Goal: Information Seeking & Learning: Understand process/instructions

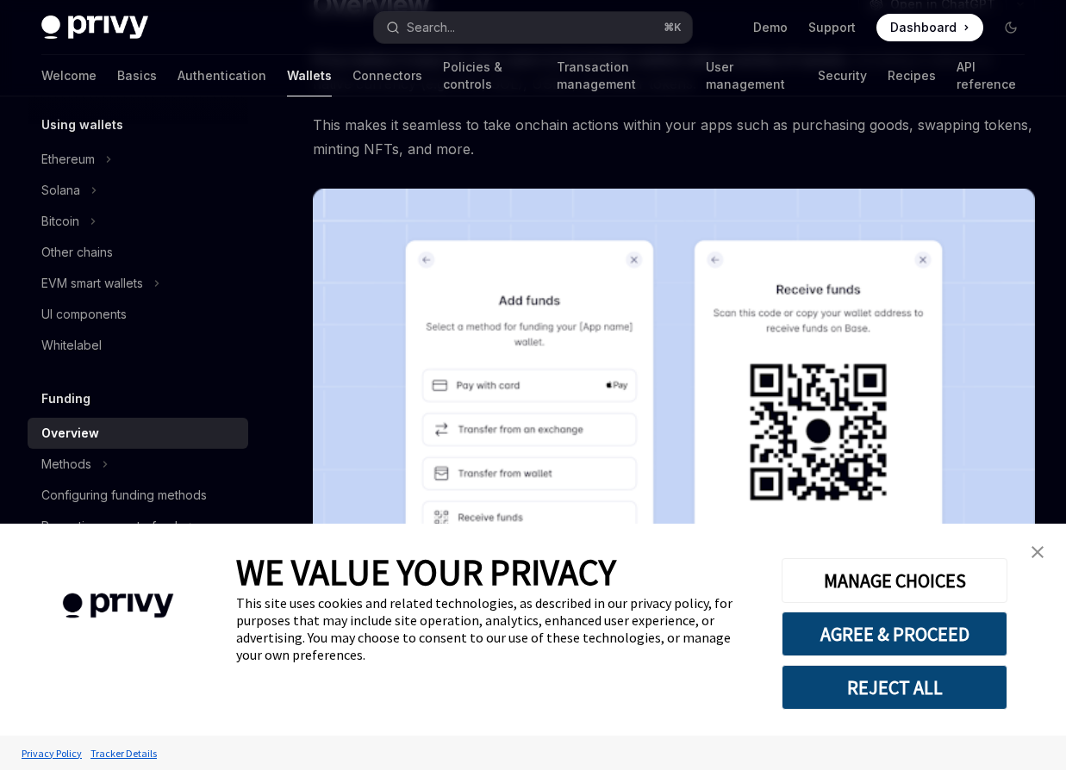
scroll to position [189, 0]
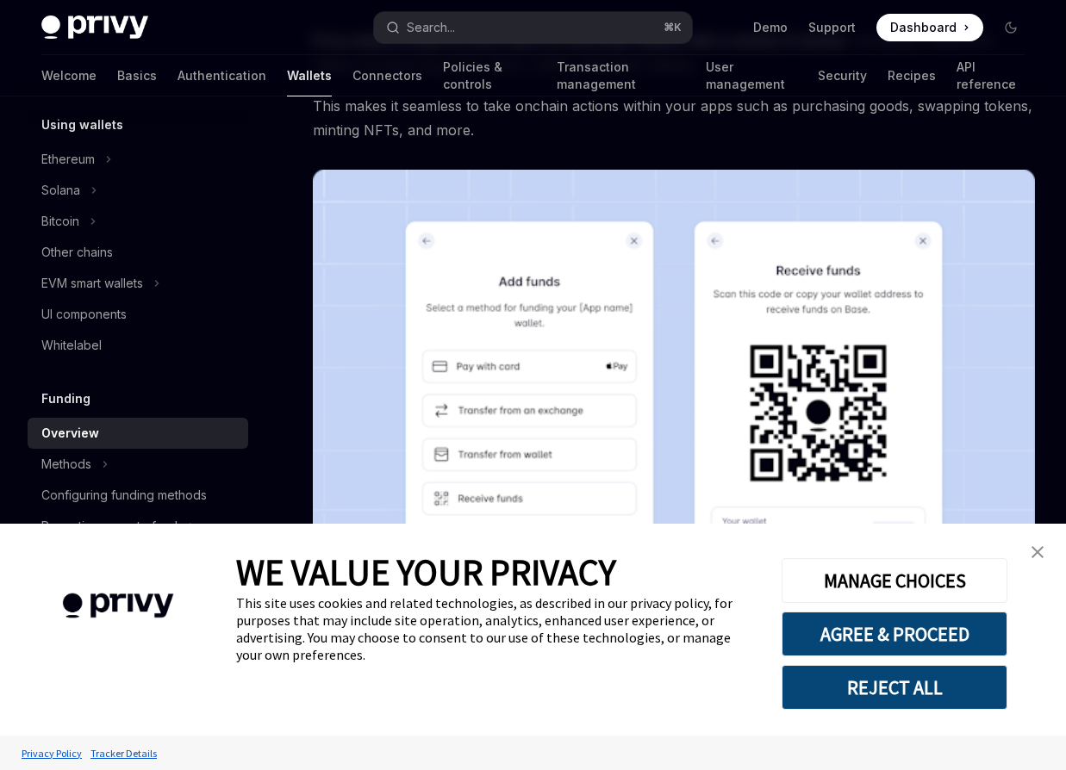
click at [1035, 554] on img "close banner" at bounding box center [1038, 552] width 12 height 12
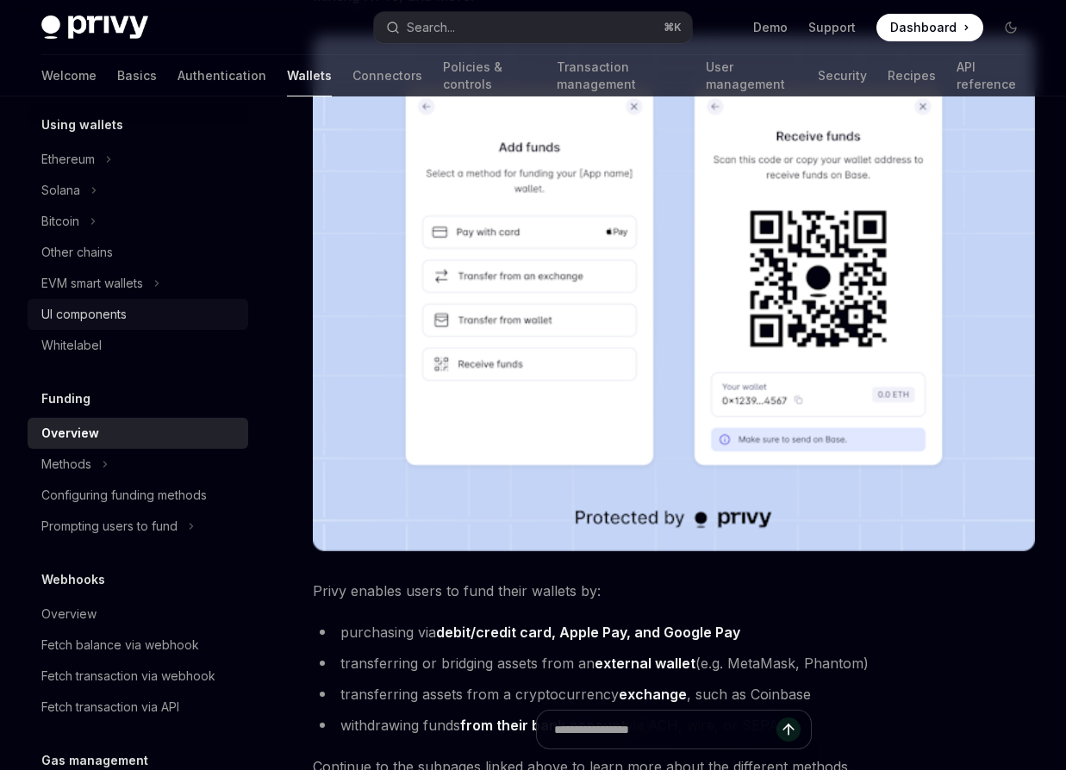
scroll to position [317, 0]
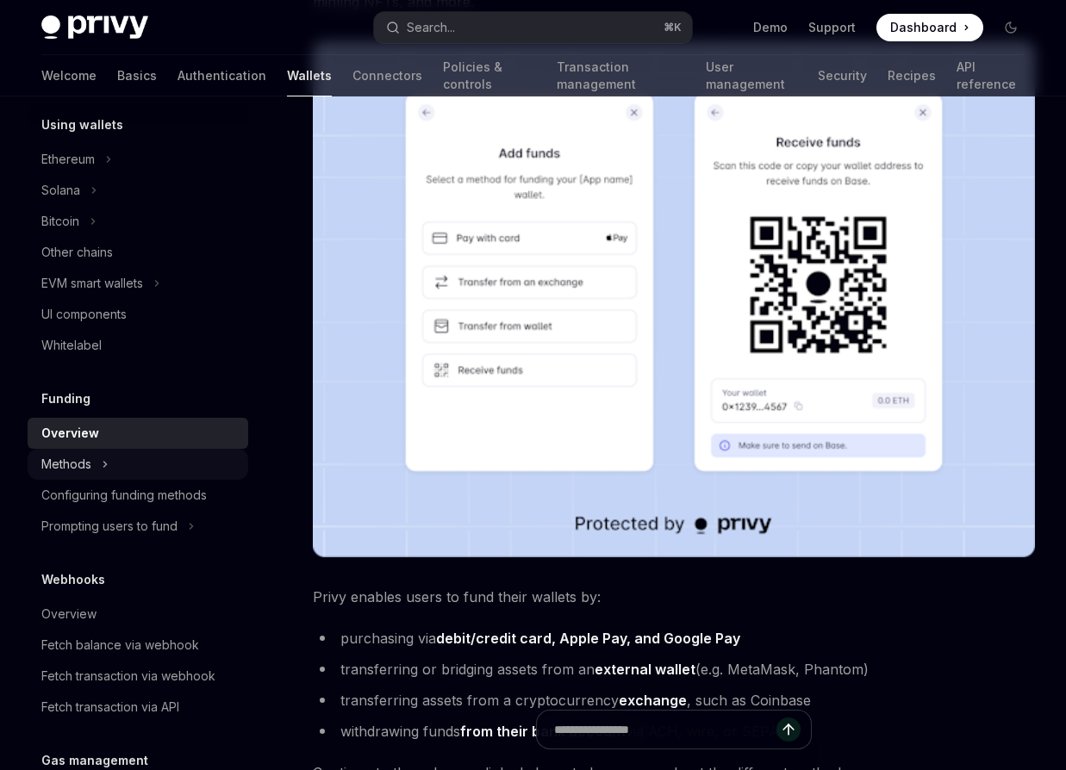
click at [92, 451] on div "Methods" at bounding box center [138, 464] width 221 height 31
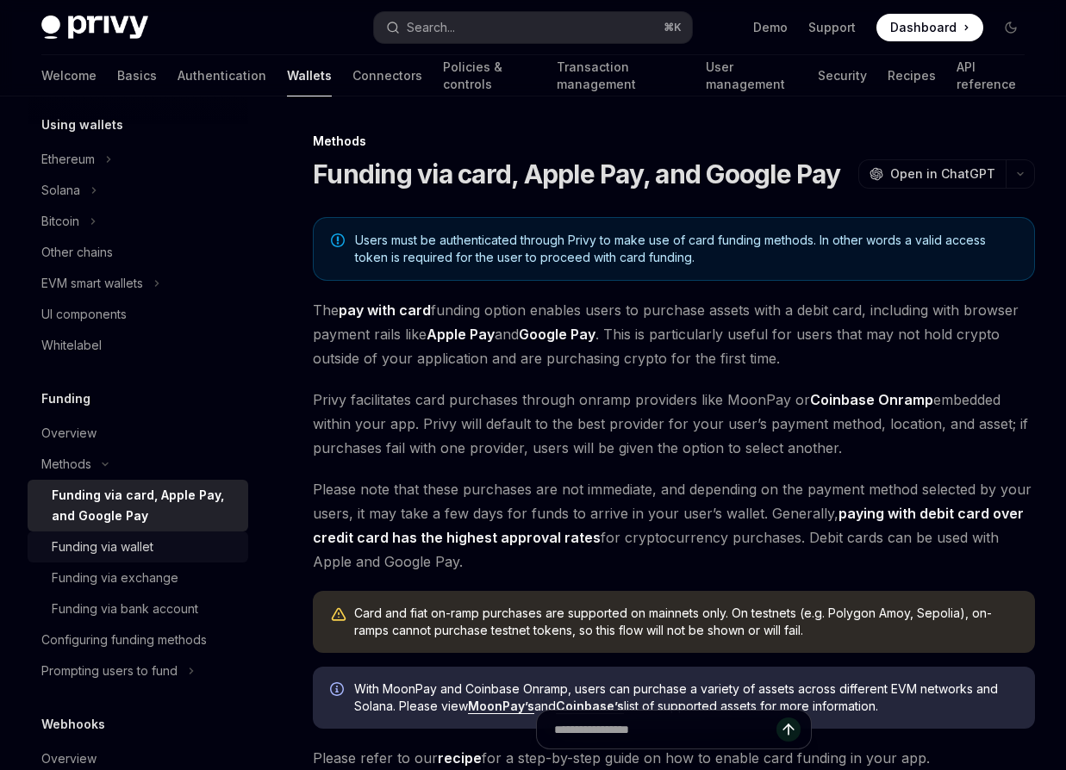
click at [147, 537] on div "Funding via wallet" at bounding box center [103, 547] width 102 height 21
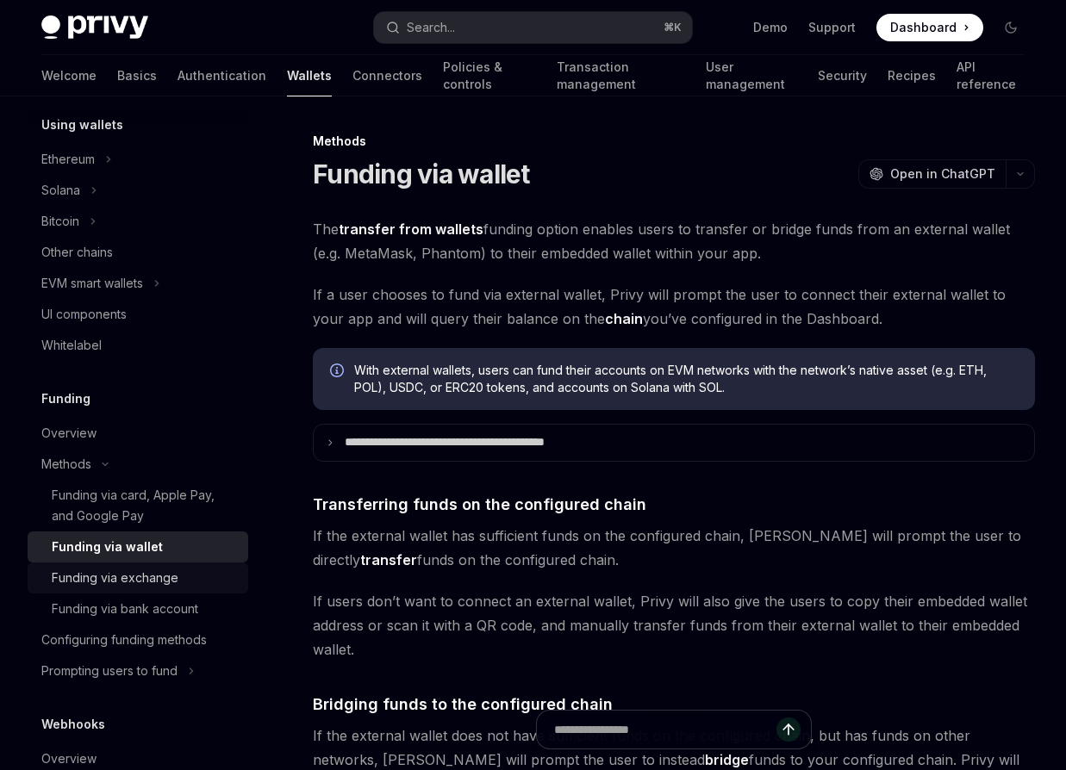
click at [175, 579] on div "Funding via exchange" at bounding box center [115, 578] width 127 height 21
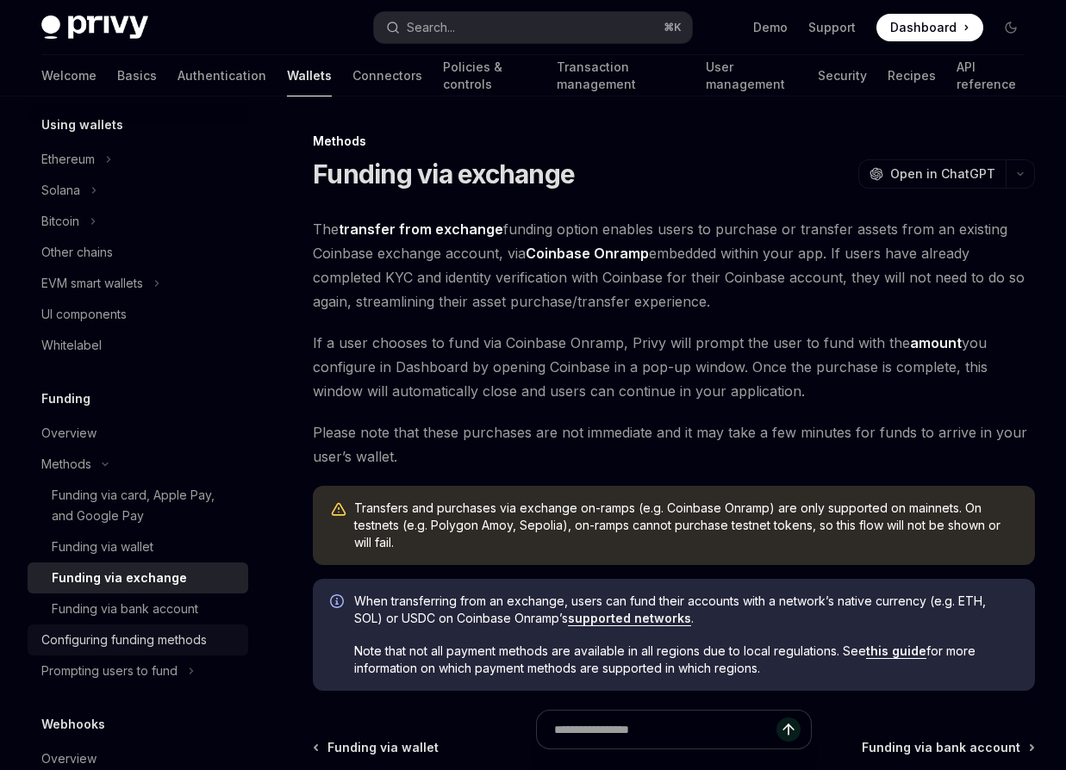
click at [170, 626] on link "Configuring funding methods" at bounding box center [138, 640] width 221 height 31
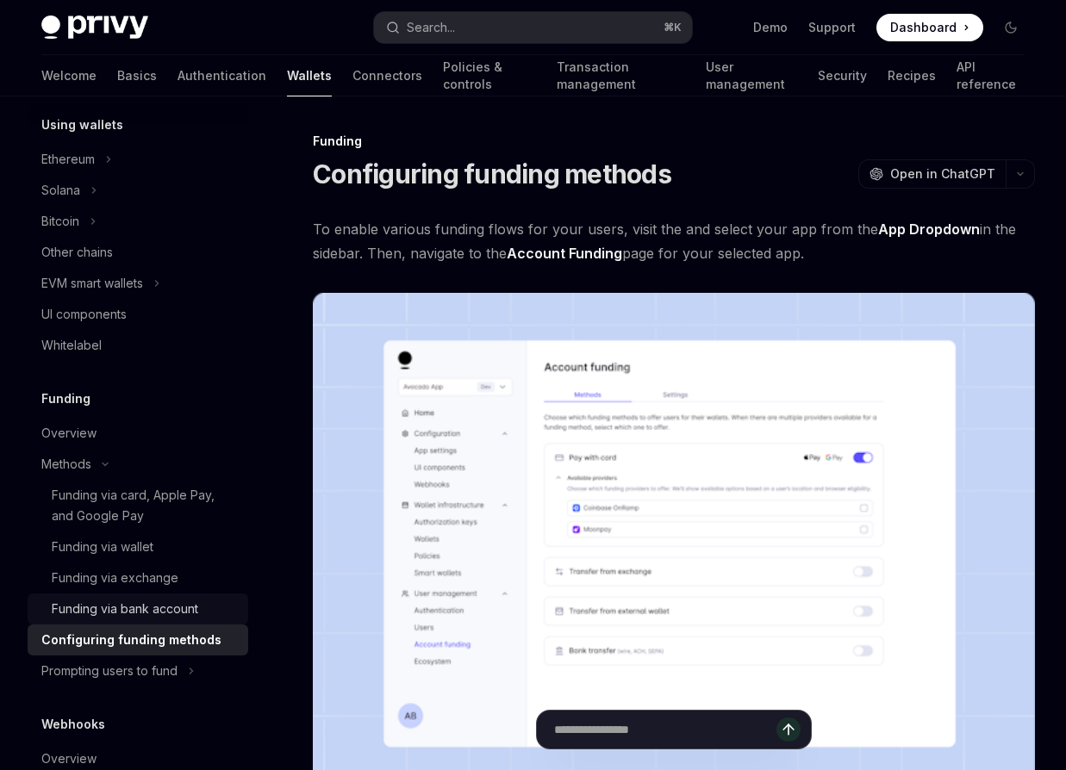
click at [170, 623] on link "Funding via bank account" at bounding box center [138, 609] width 221 height 31
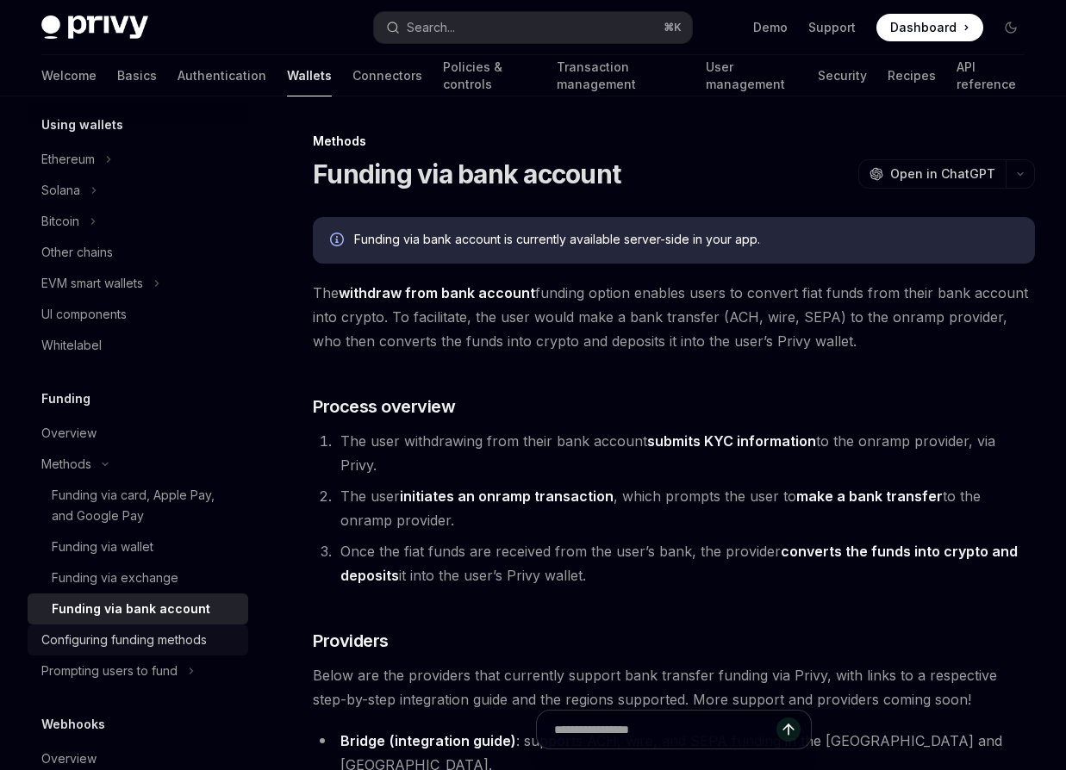
click at [172, 639] on div "Configuring funding methods" at bounding box center [123, 640] width 165 height 21
type textarea "*"
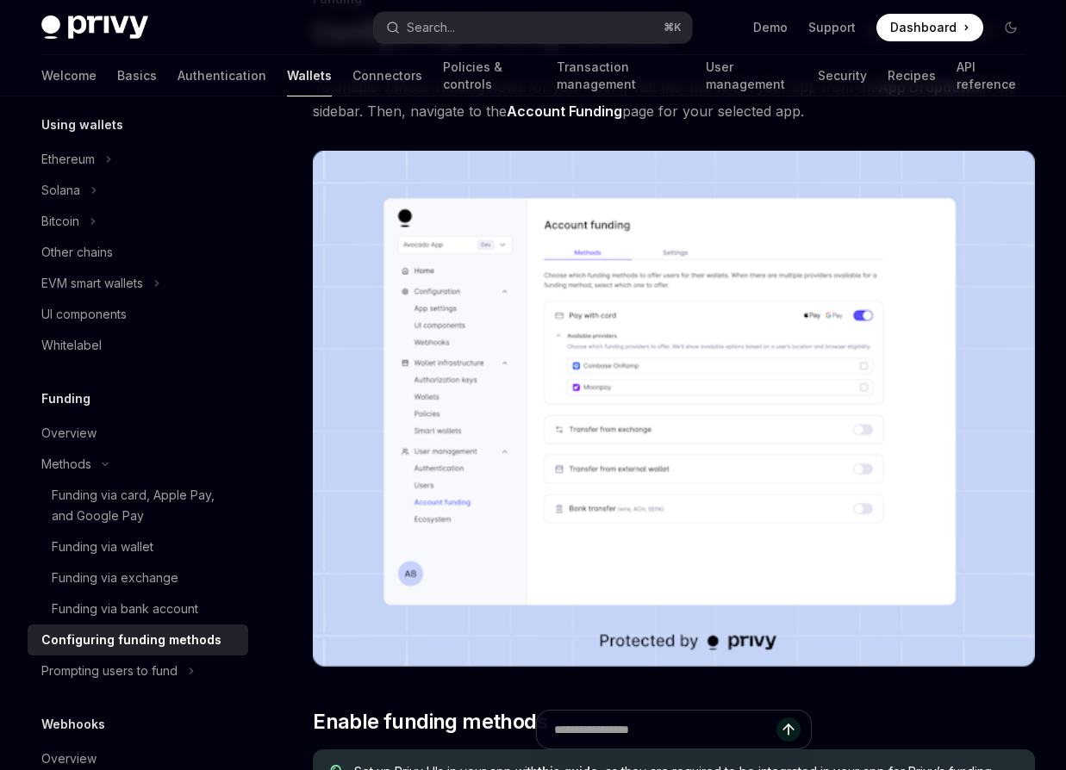
scroll to position [143, 0]
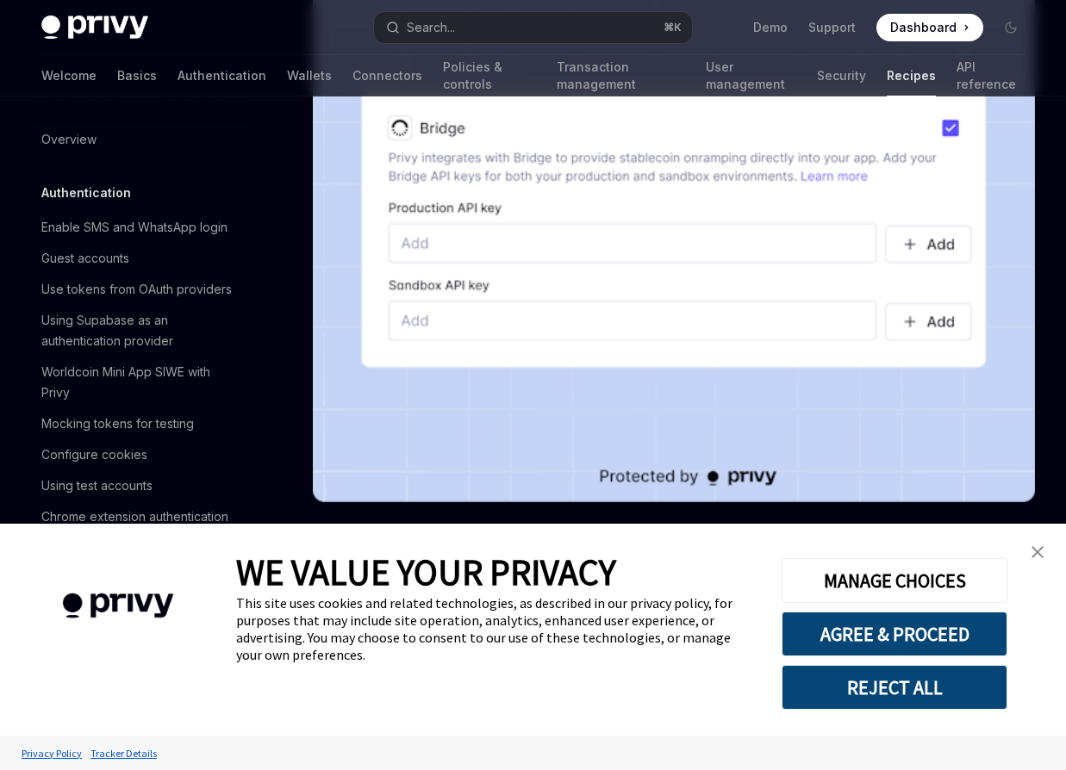
scroll to position [745, 0]
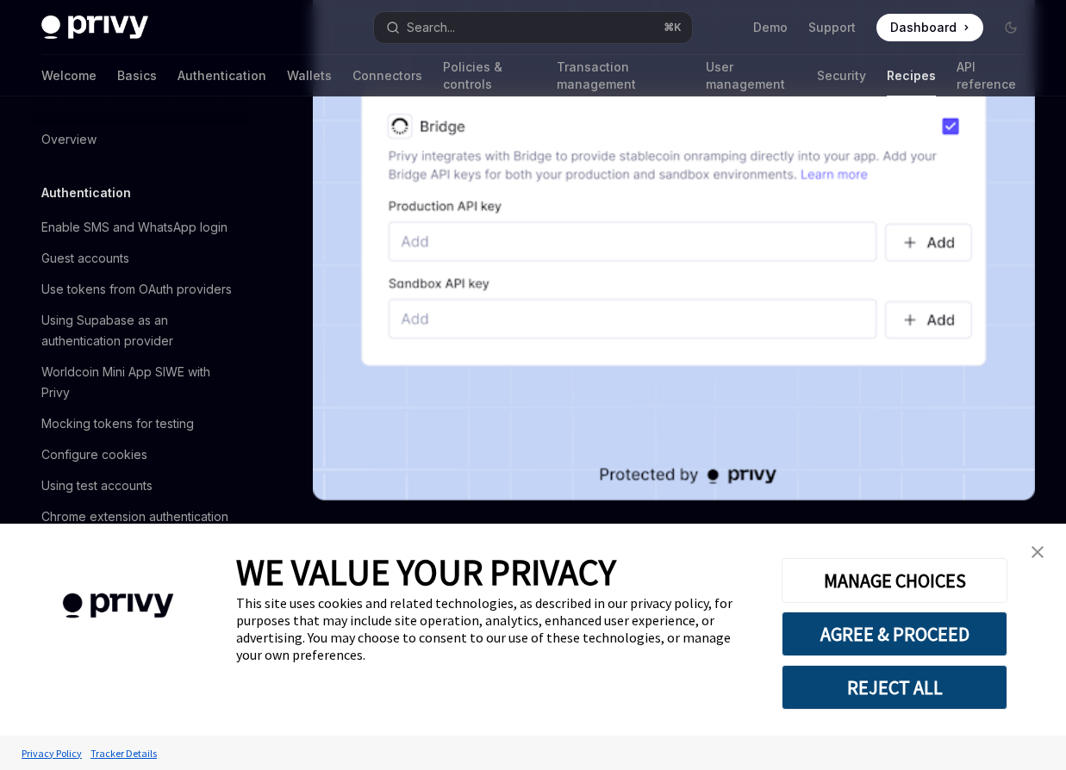
click at [1036, 551] on img "close banner" at bounding box center [1038, 552] width 12 height 12
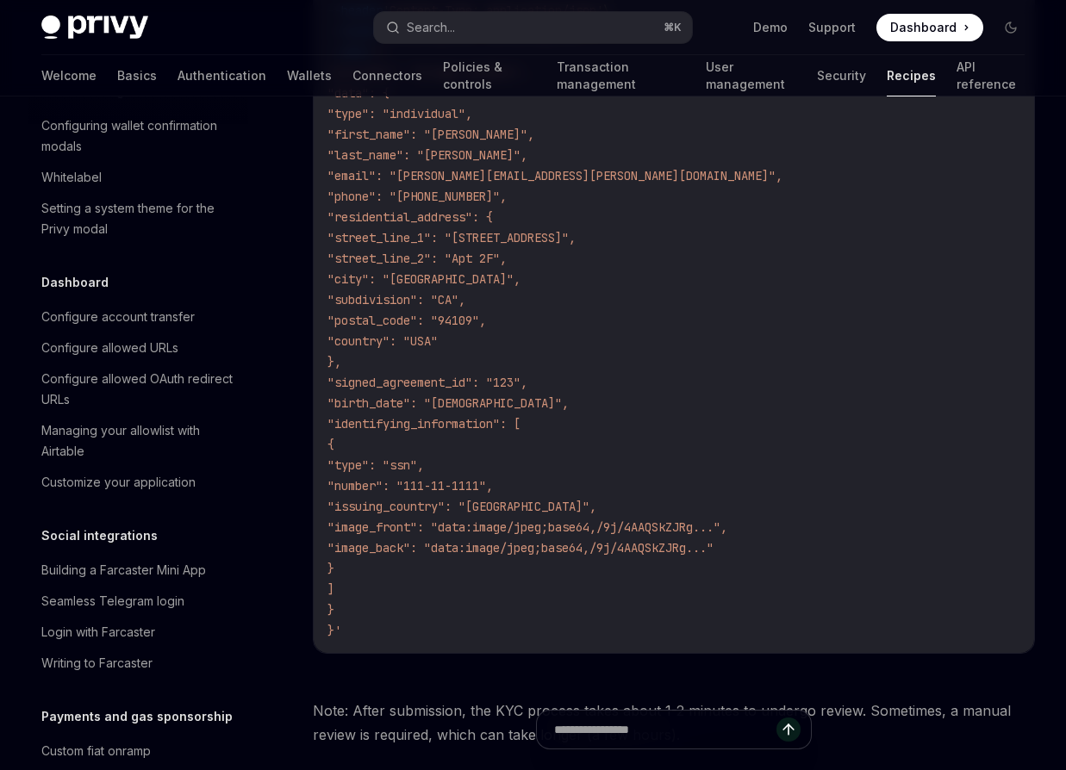
scroll to position [950, 0]
